Goal: Task Accomplishment & Management: Complete application form

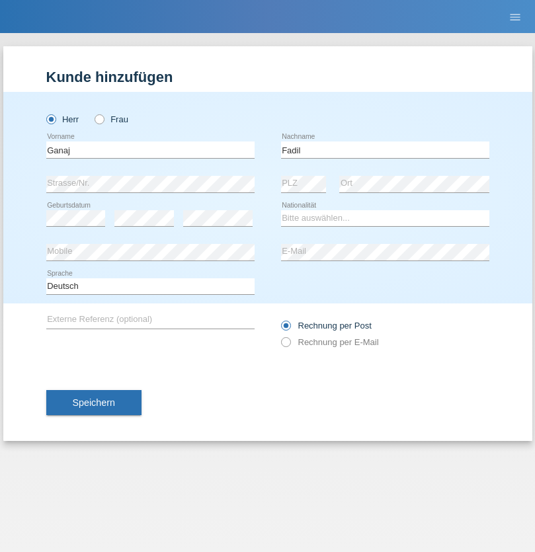
type input "Fadil"
select select "XK"
select select "C"
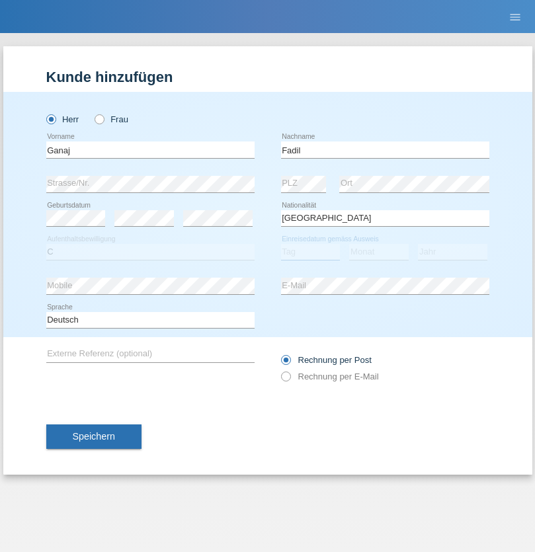
select select "11"
select select "08"
select select "2021"
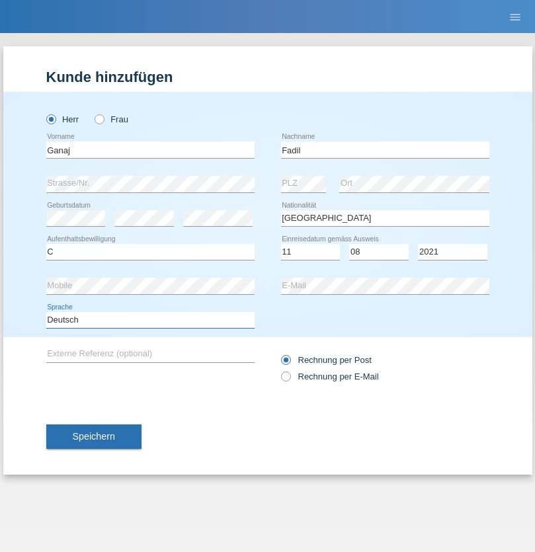
select select "en"
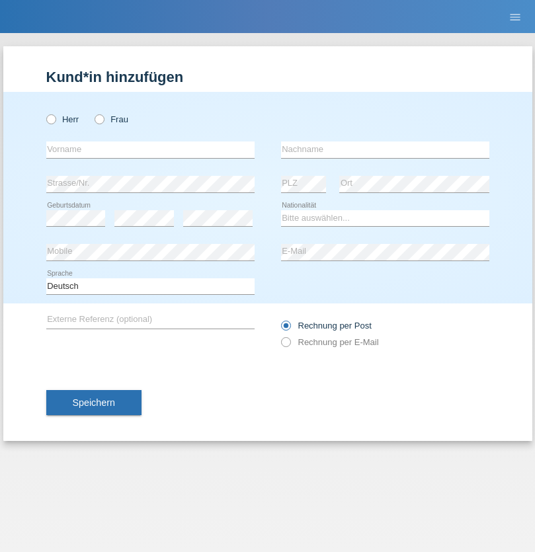
radio input "true"
click at [150, 149] on input "text" at bounding box center [150, 149] width 208 height 17
type input "Ibrahim"
click at [385, 149] on input "text" at bounding box center [385, 149] width 208 height 17
type input "Muja"
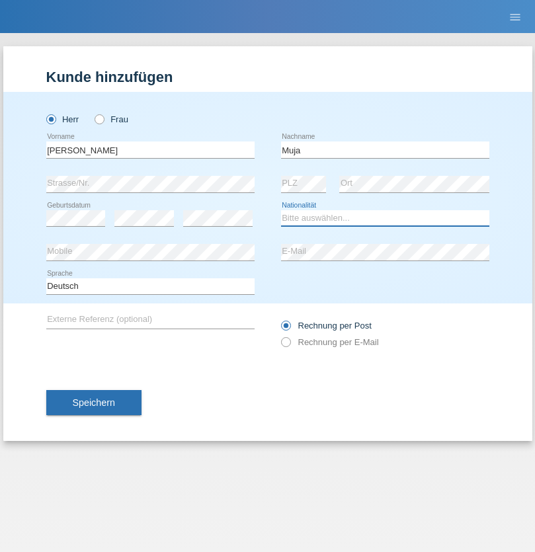
select select "XK"
select select "C"
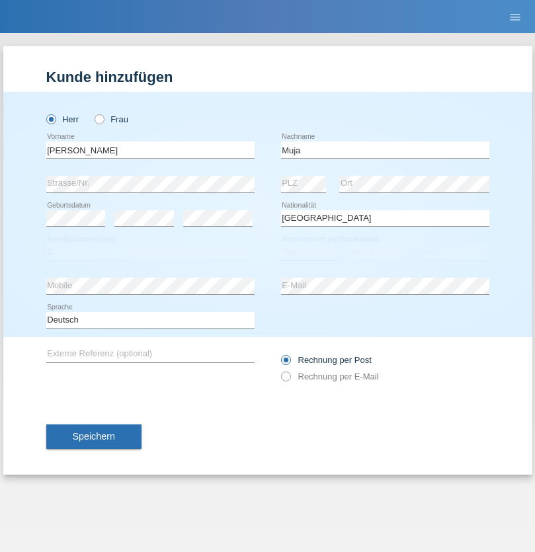
select select "03"
select select "07"
select select "2021"
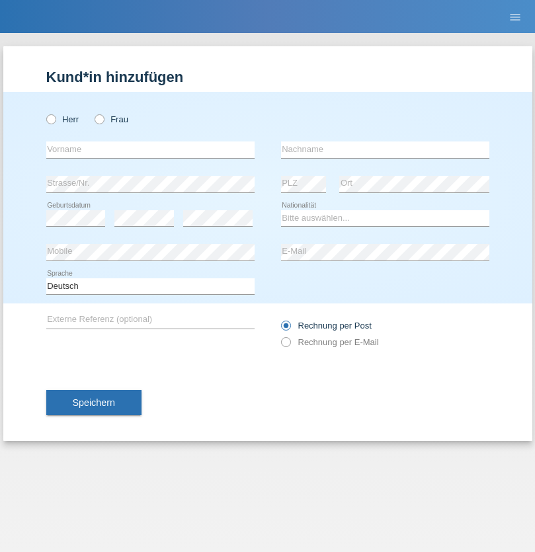
radio input "true"
click at [150, 149] on input "text" at bounding box center [150, 149] width 208 height 17
type input "Thomas"
click at [385, 149] on input "text" at bounding box center [385, 149] width 208 height 17
type input "Berger"
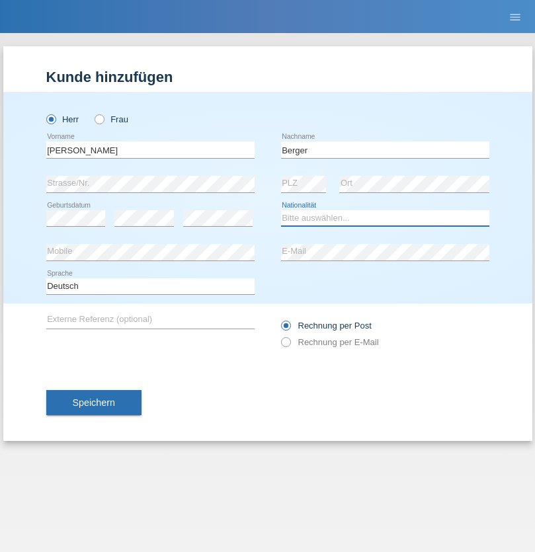
select select "CH"
radio input "true"
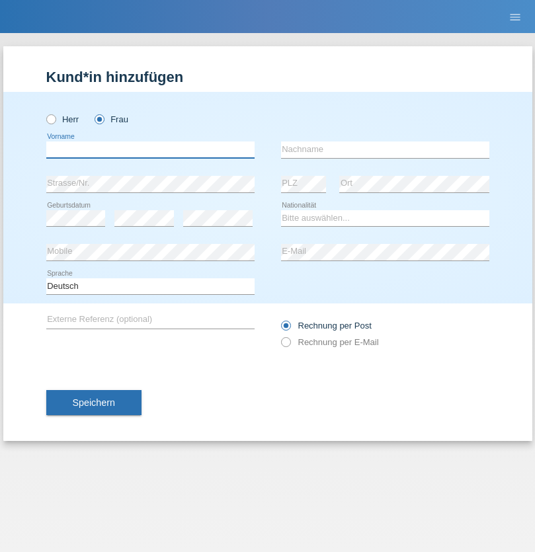
click at [150, 149] on input "text" at bounding box center [150, 149] width 208 height 17
type input "[PERSON_NAME]"
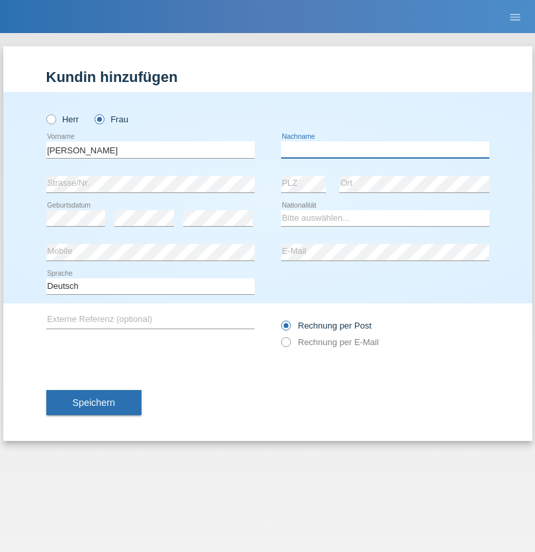
click at [385, 149] on input "text" at bounding box center [385, 149] width 208 height 17
type input "[PERSON_NAME]"
select select "PT"
select select "C"
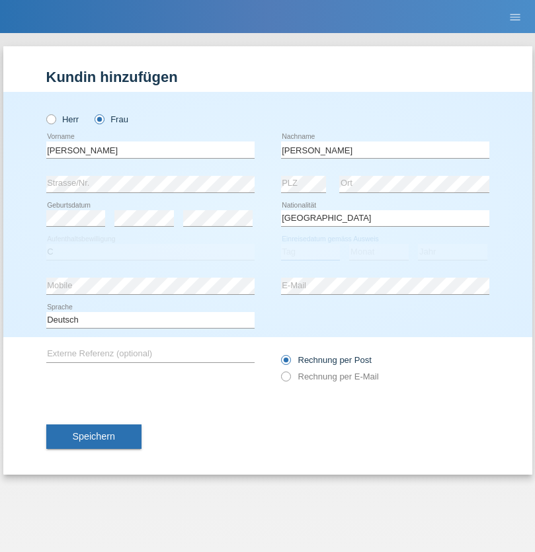
select select "28"
select select "03"
select select "2005"
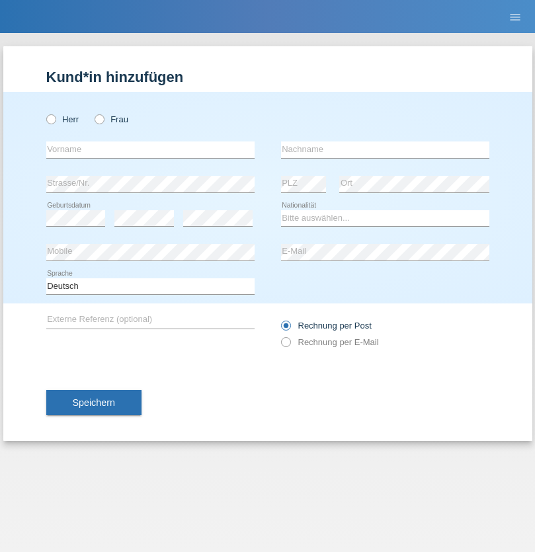
radio input "true"
click at [150, 149] on input "text" at bounding box center [150, 149] width 208 height 17
type input "Momand"
click at [385, 149] on input "text" at bounding box center [385, 149] width 208 height 17
type input "Azmat"
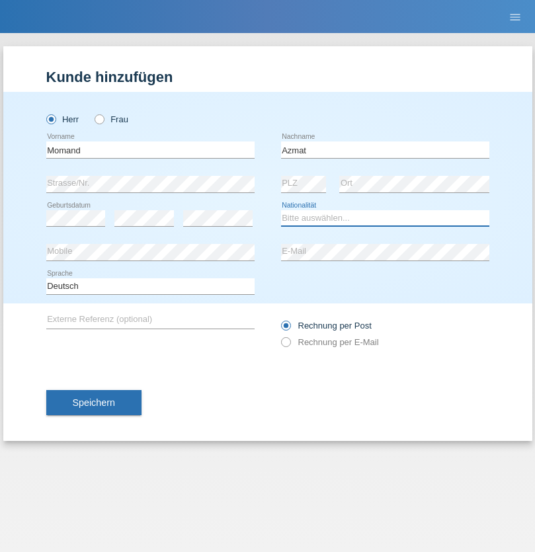
select select "CH"
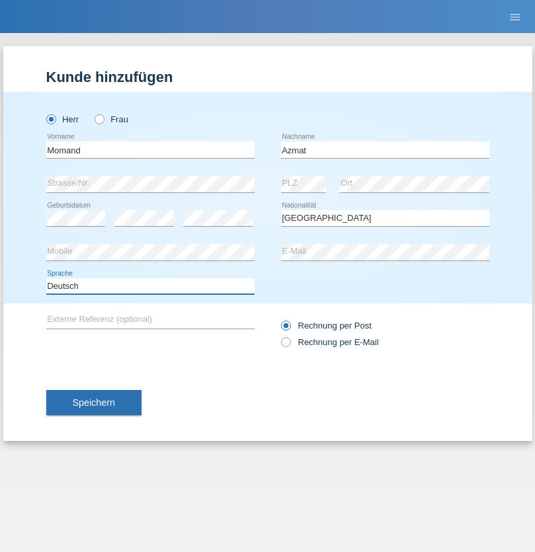
select select "en"
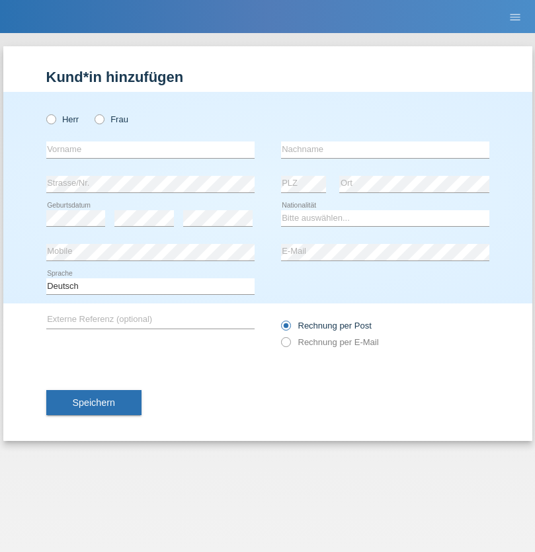
radio input "true"
click at [150, 149] on input "text" at bounding box center [150, 149] width 208 height 17
type input "[PERSON_NAME]"
click at [385, 149] on input "text" at bounding box center [385, 149] width 208 height 17
type input "Theurillat"
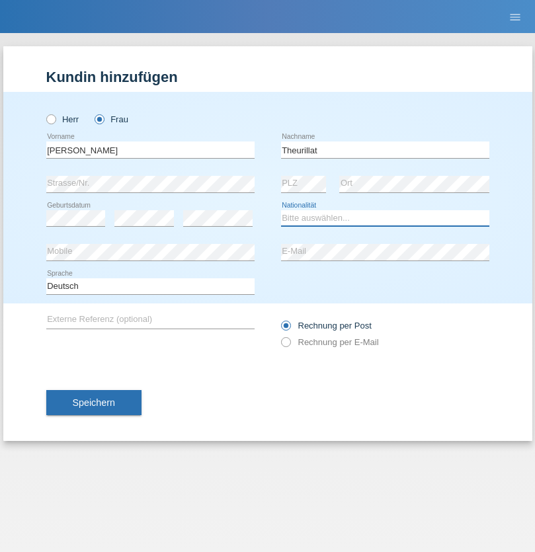
select select "CH"
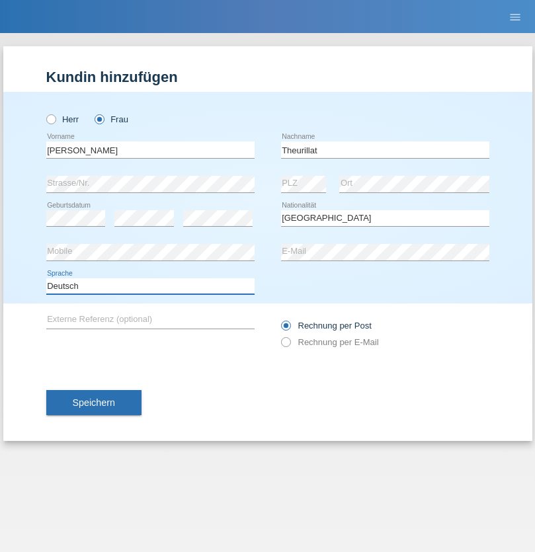
select select "en"
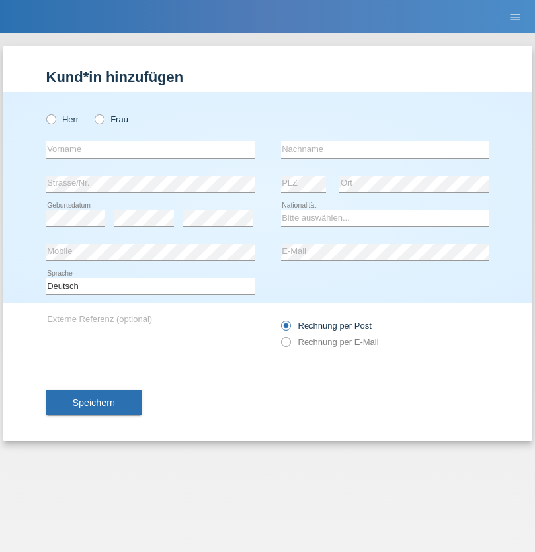
radio input "true"
click at [150, 149] on input "text" at bounding box center [150, 149] width 208 height 17
type input "Jack"
click at [385, 149] on input "text" at bounding box center [385, 149] width 208 height 17
type input "Graf"
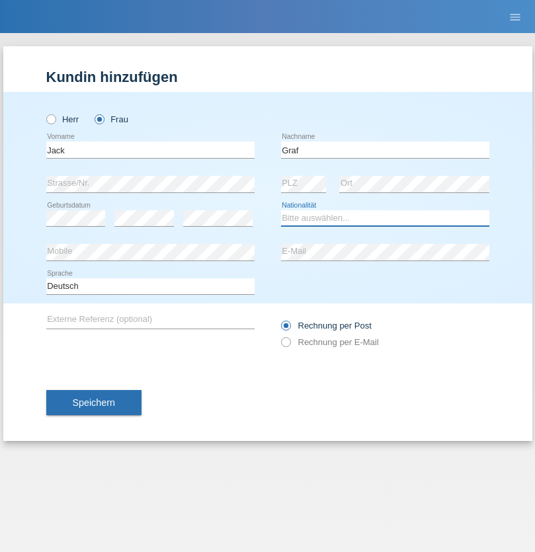
select select "CH"
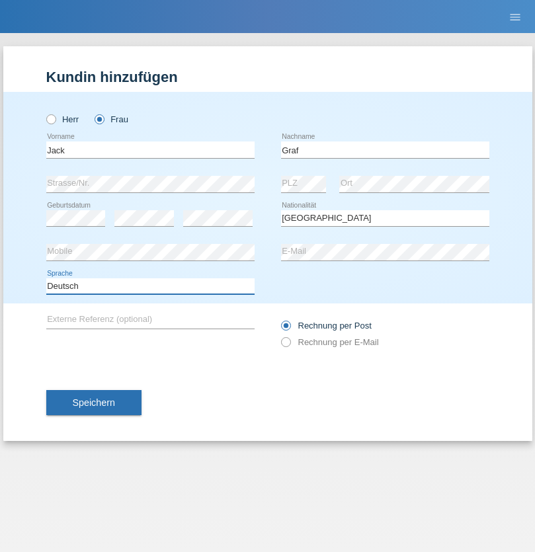
select select "en"
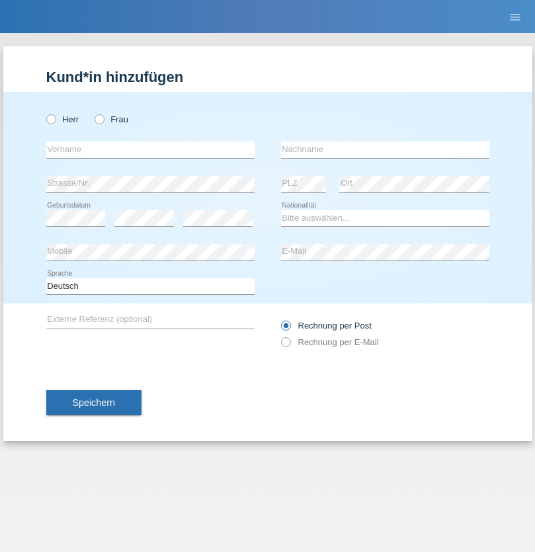
radio input "true"
click at [150, 149] on input "text" at bounding box center [150, 149] width 208 height 17
type input "Teklay"
click at [385, 149] on input "text" at bounding box center [385, 149] width 208 height 17
type input "Fiori"
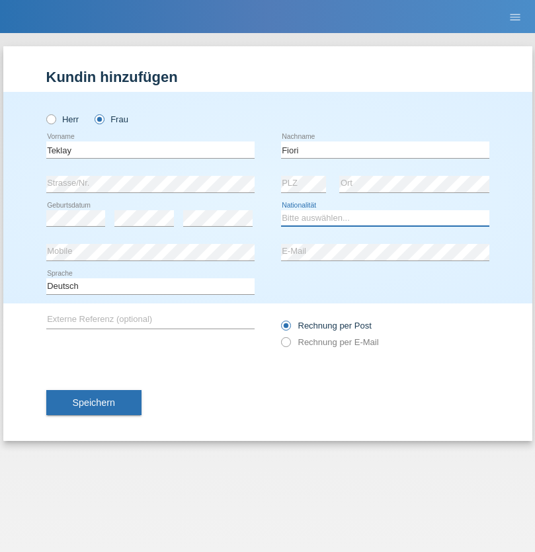
select select "ER"
select select "C"
select select "11"
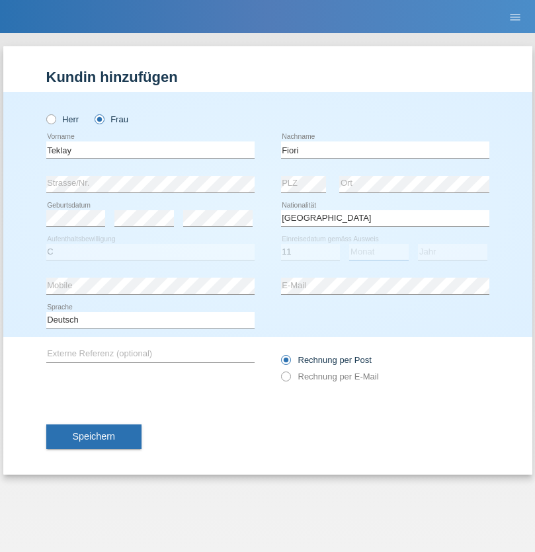
select select "08"
select select "2021"
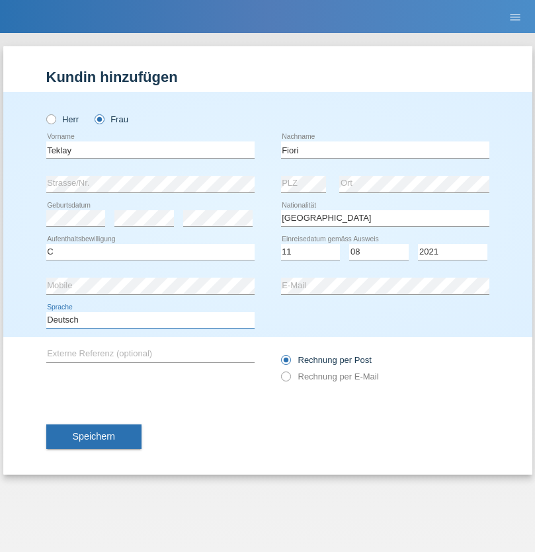
select select "en"
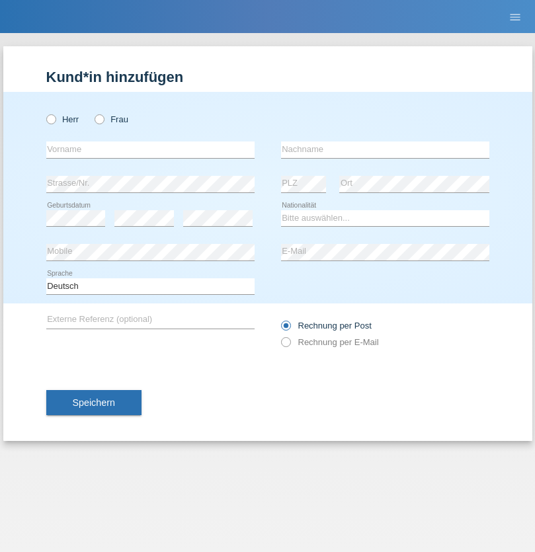
radio input "true"
click at [150, 149] on input "text" at bounding box center [150, 149] width 208 height 17
type input "Sadia"
click at [385, 149] on input "text" at bounding box center [385, 149] width 208 height 17
type input "Nejmaoui"
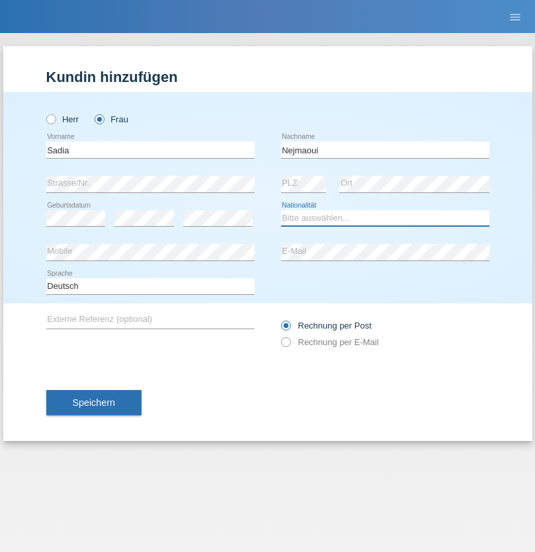
select select "MA"
select select "C"
select select "01"
select select "06"
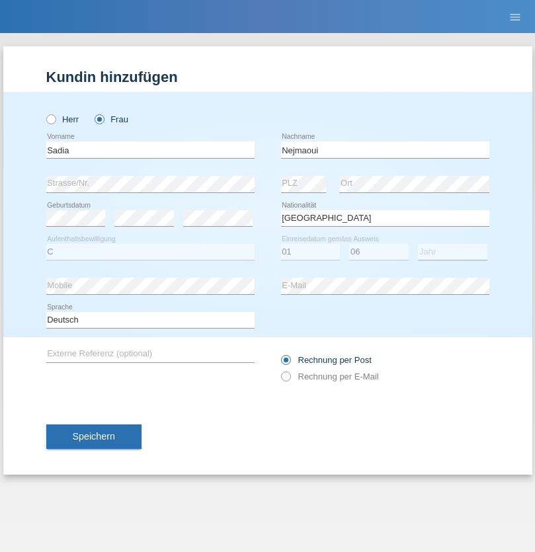
select select "1964"
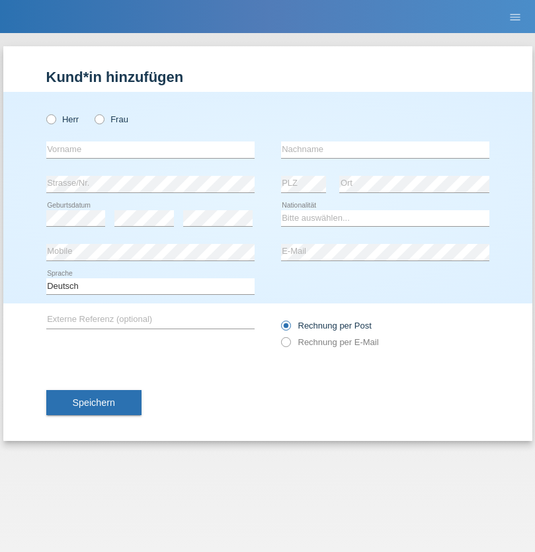
radio input "true"
click at [150, 149] on input "text" at bounding box center [150, 149] width 208 height 17
type input "[PERSON_NAME]"
click at [385, 149] on input "text" at bounding box center [385, 149] width 208 height 17
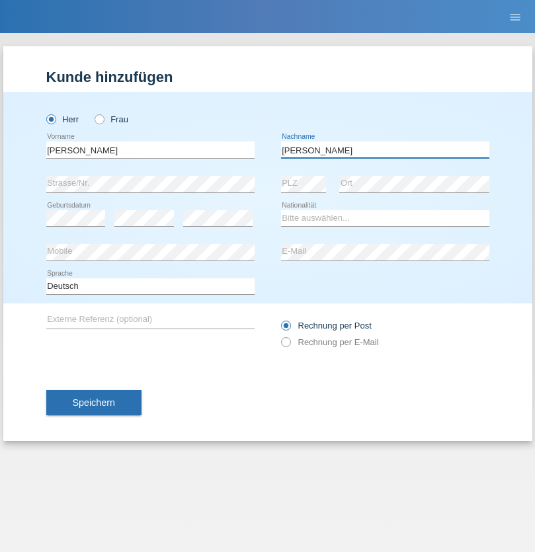
type input "[PERSON_NAME]"
select select "CH"
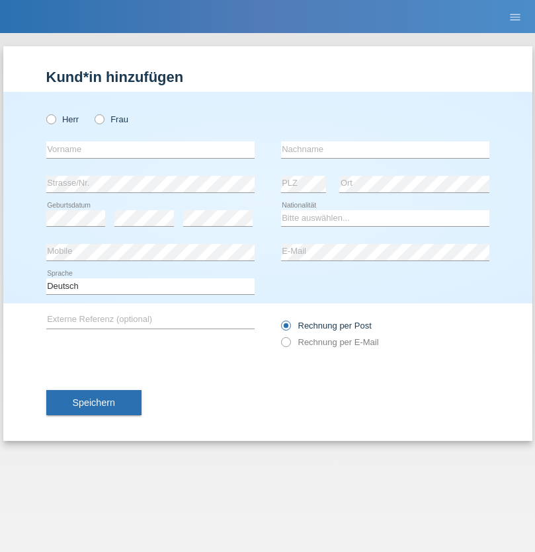
radio input "true"
click at [150, 149] on input "text" at bounding box center [150, 149] width 208 height 17
type input "Thivagaran"
click at [385, 149] on input "text" at bounding box center [385, 149] width 208 height 17
type input "Selvanayagam"
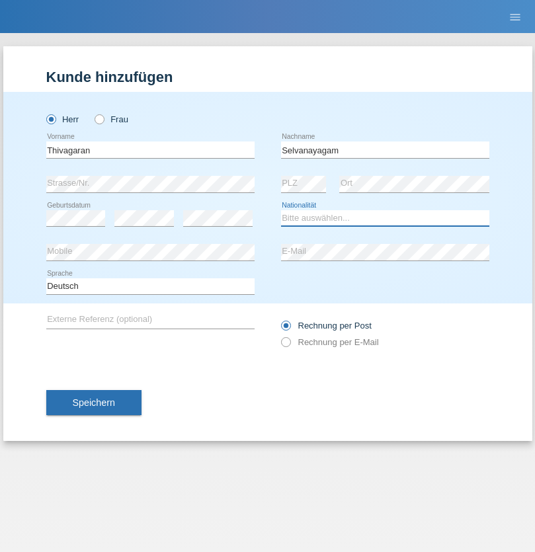
select select "LK"
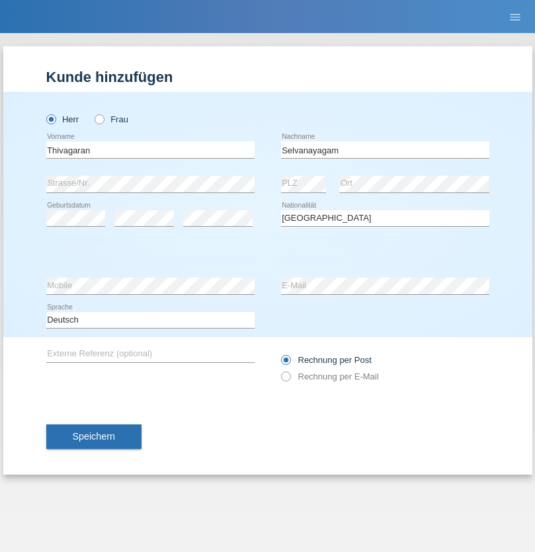
select select "C"
select select "23"
select select "03"
select select "2021"
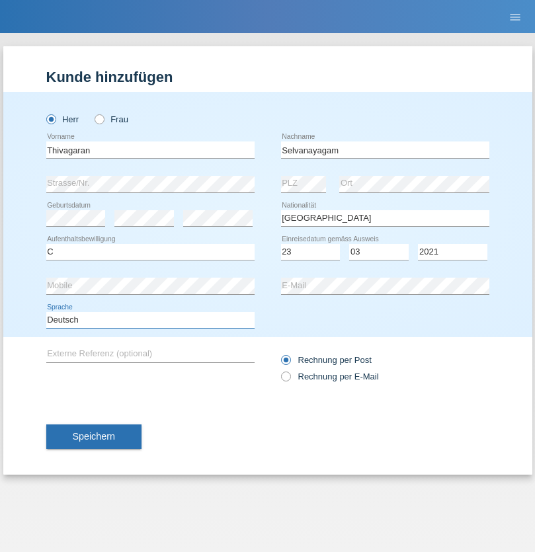
select select "en"
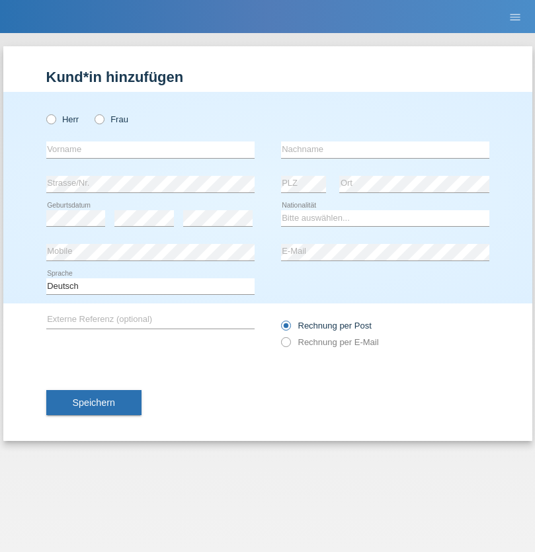
radio input "true"
click at [150, 149] on input "text" at bounding box center [150, 149] width 208 height 17
type input "[PERSON_NAME]"
click at [385, 149] on input "text" at bounding box center [385, 149] width 208 height 17
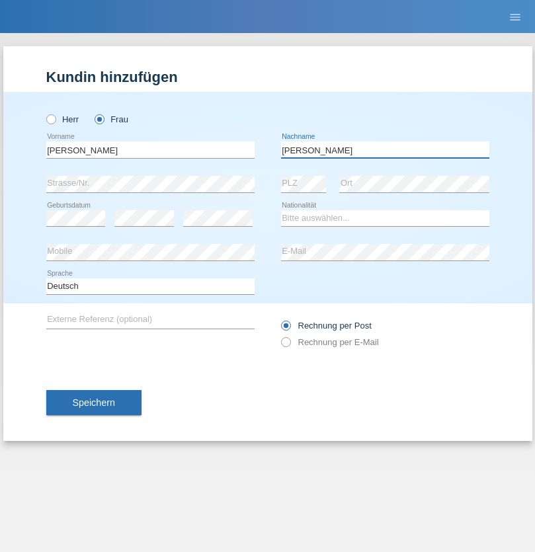
type input "[PERSON_NAME]"
select select "CH"
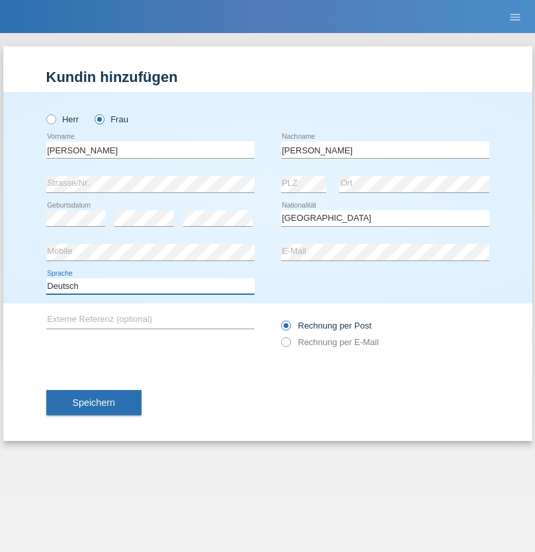
select select "en"
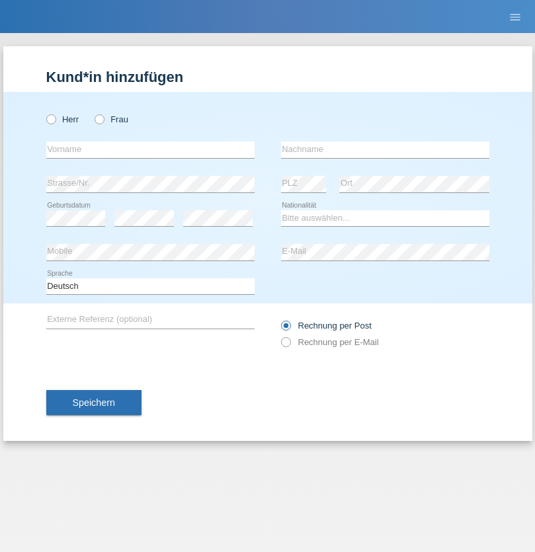
radio input "true"
click at [150, 149] on input "text" at bounding box center [150, 149] width 208 height 17
type input "Tymur"
click at [385, 149] on input "text" at bounding box center [385, 149] width 208 height 17
type input "Hunderchuk"
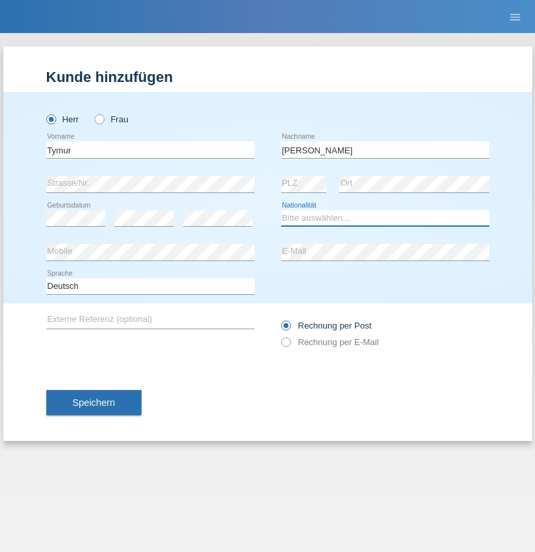
select select "UA"
select select "C"
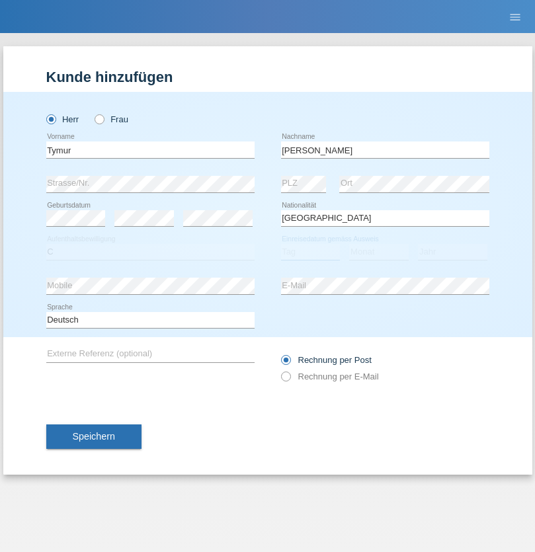
select select "20"
select select "08"
select select "2021"
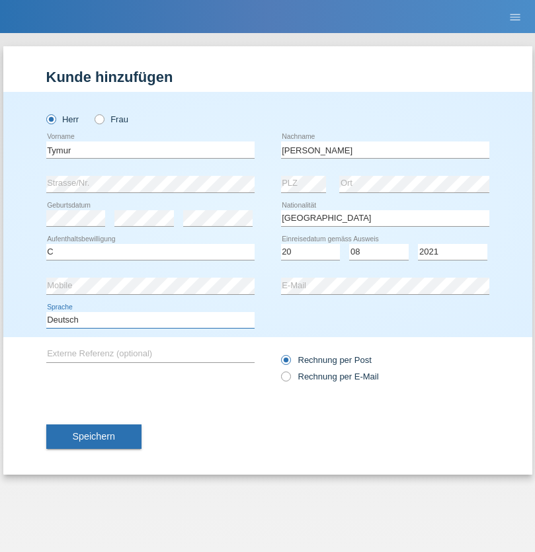
select select "en"
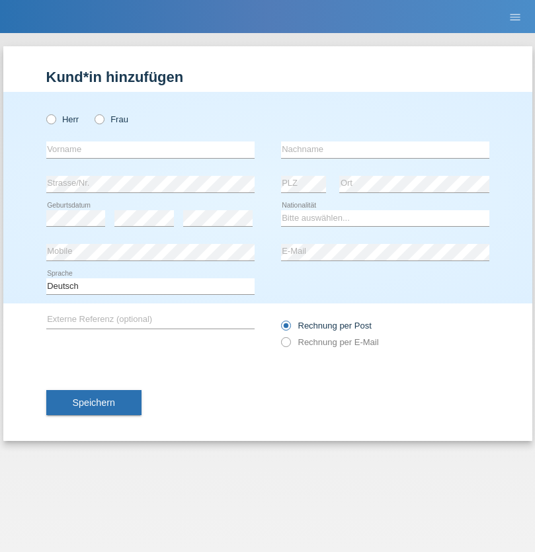
radio input "true"
click at [150, 149] on input "text" at bounding box center [150, 149] width 208 height 17
type input "Tymur"
click at [385, 149] on input "text" at bounding box center [385, 149] width 208 height 17
type input "Hunderchuj"
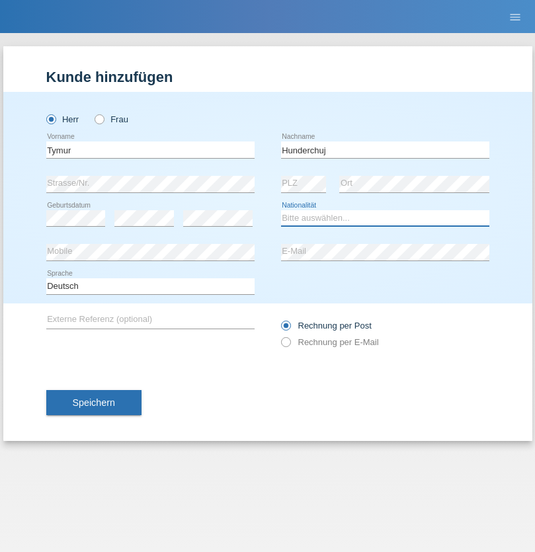
select select "UA"
select select "C"
select select "20"
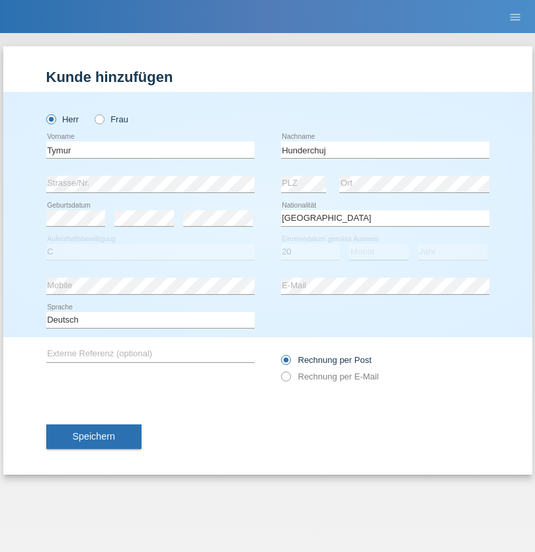
select select "08"
select select "2021"
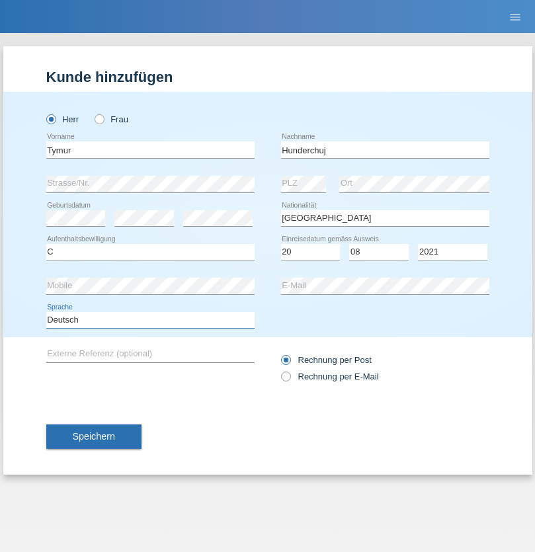
select select "en"
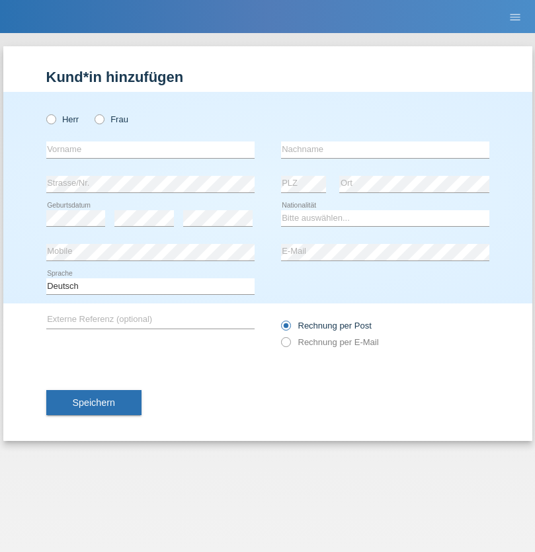
radio input "true"
click at [150, 149] on input "text" at bounding box center [150, 149] width 208 height 17
type input "Dominik"
click at [385, 149] on input "text" at bounding box center [385, 149] width 208 height 17
type input "Tropp"
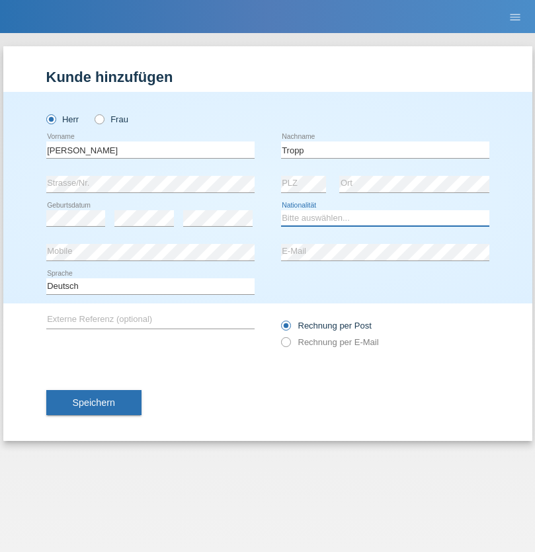
select select "SK"
select select "C"
select select "11"
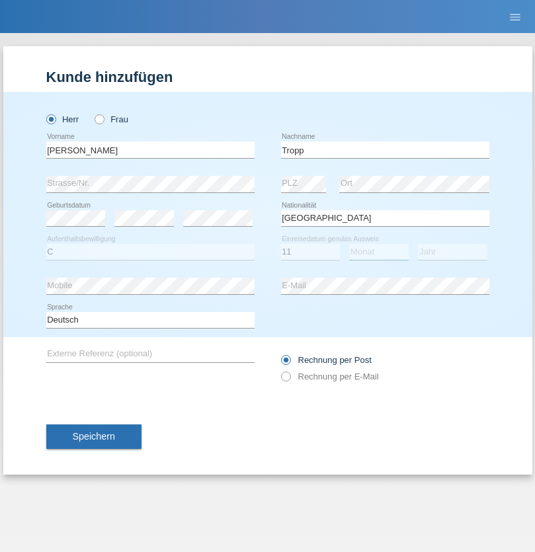
select select "08"
select select "2021"
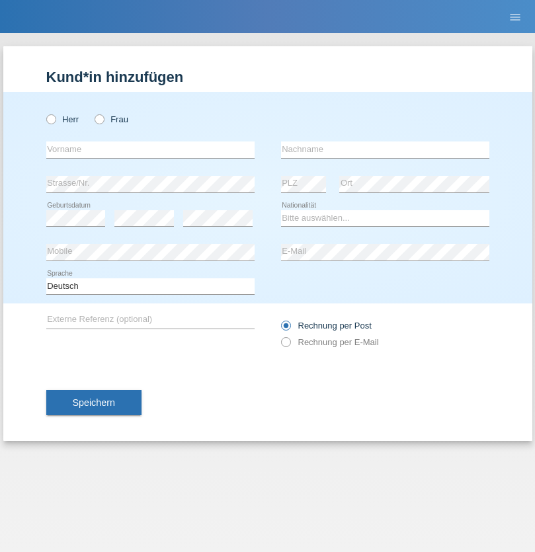
radio input "true"
click at [150, 149] on input "text" at bounding box center [150, 149] width 208 height 17
type input "[PERSON_NAME]"
click at [385, 149] on input "text" at bounding box center [385, 149] width 208 height 17
type input "Ringle"
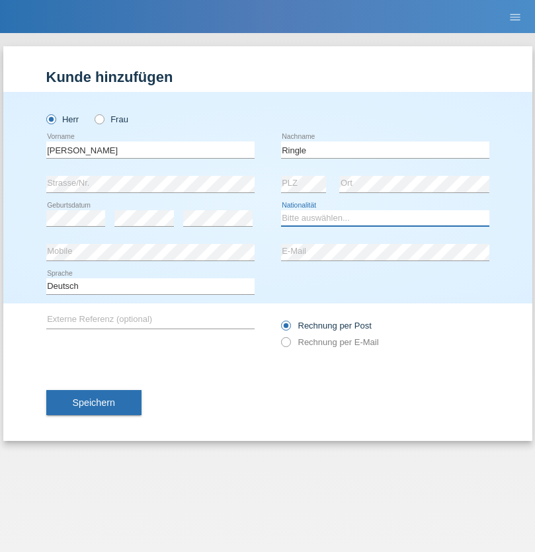
select select "DE"
select select "C"
select select "06"
select select "01"
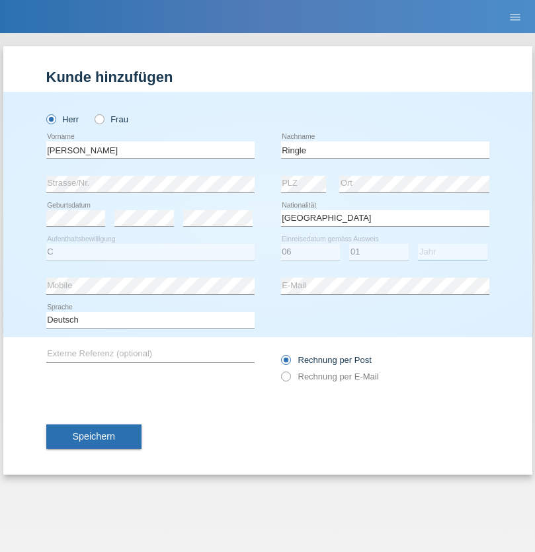
select select "2021"
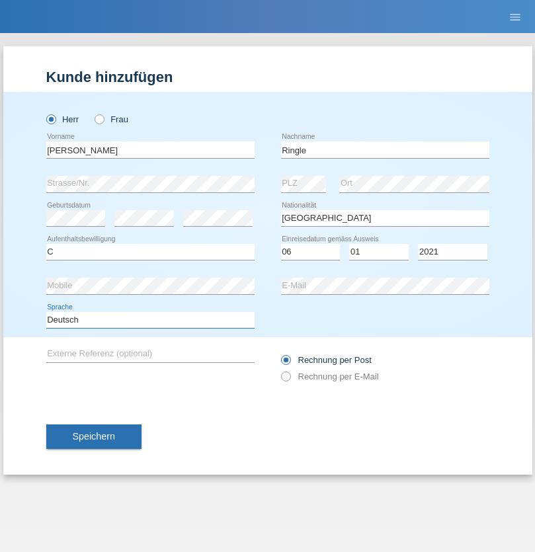
select select "en"
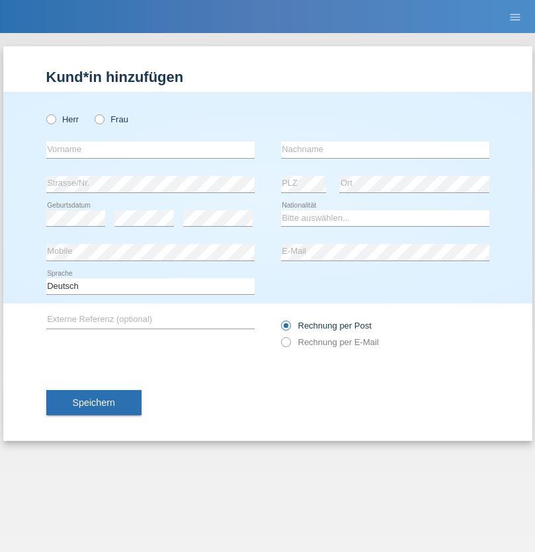
radio input "true"
click at [150, 149] on input "text" at bounding box center [150, 149] width 208 height 17
type input "Junior"
click at [385, 149] on input "text" at bounding box center [385, 149] width 208 height 17
type input "Mauricio"
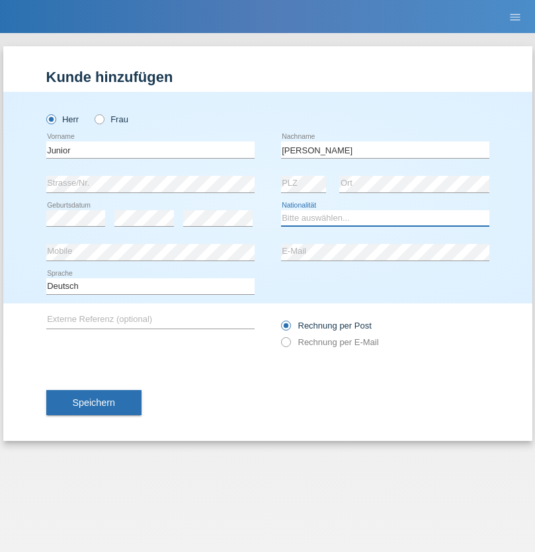
select select "CH"
radio input "true"
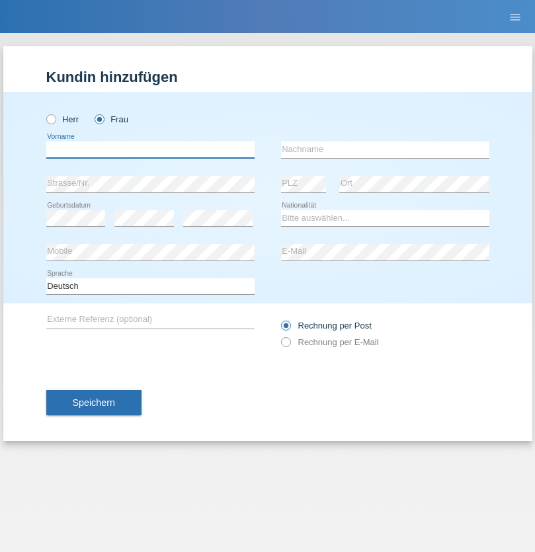
click at [150, 149] on input "text" at bounding box center [150, 149] width 208 height 17
type input "Maria Fernanda"
click at [385, 149] on input "text" at bounding box center [385, 149] width 208 height 17
type input "Knusel Campillo"
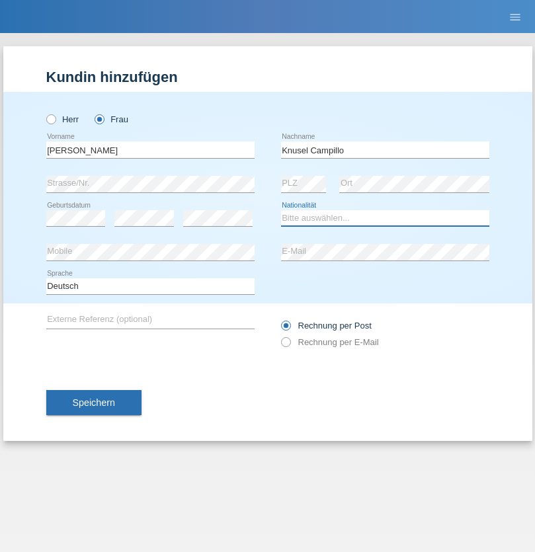
select select "CH"
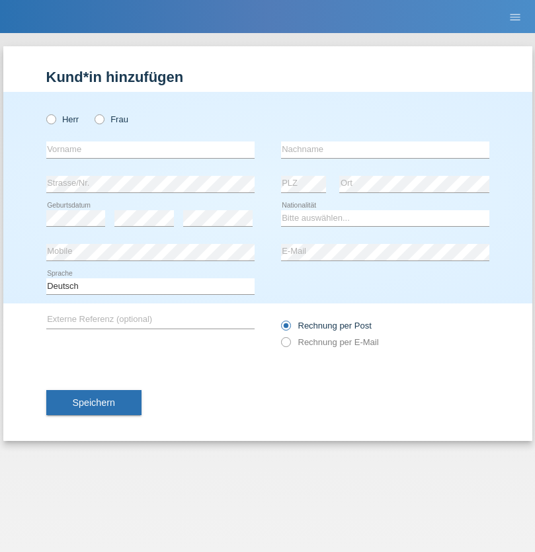
radio input "true"
click at [150, 149] on input "text" at bounding box center [150, 149] width 208 height 17
type input "Beqiri"
click at [385, 149] on input "text" at bounding box center [385, 149] width 208 height 17
type input "Shpresa"
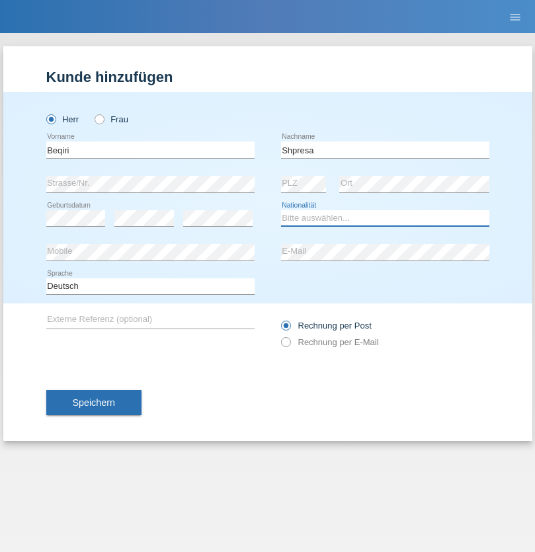
select select "XK"
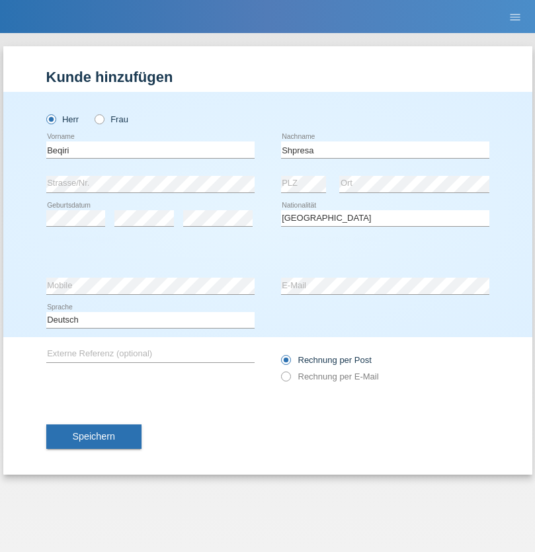
select select "C"
select select "08"
select select "02"
select select "1979"
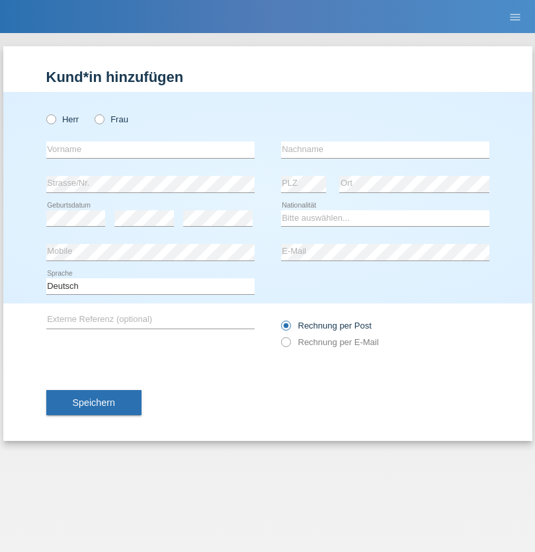
radio input "true"
click at [150, 149] on input "text" at bounding box center [150, 149] width 208 height 17
type input "[PERSON_NAME]"
click at [385, 149] on input "text" at bounding box center [385, 149] width 208 height 17
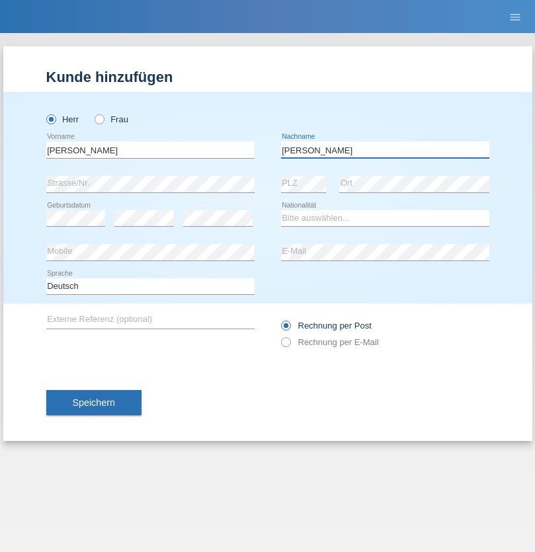
type input "[PERSON_NAME]"
select select "CH"
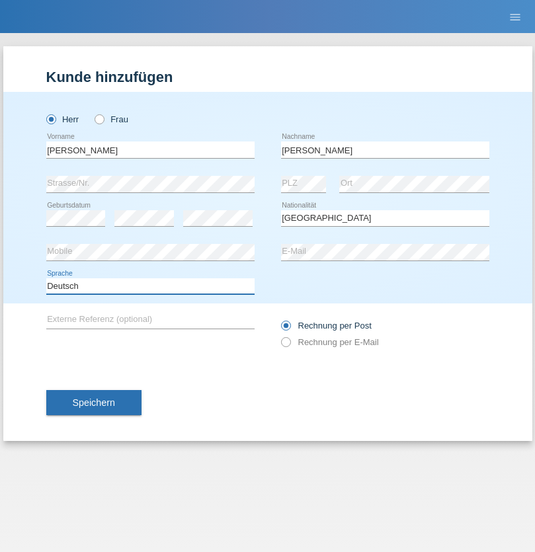
select select "en"
